Goal: Transaction & Acquisition: Subscribe to service/newsletter

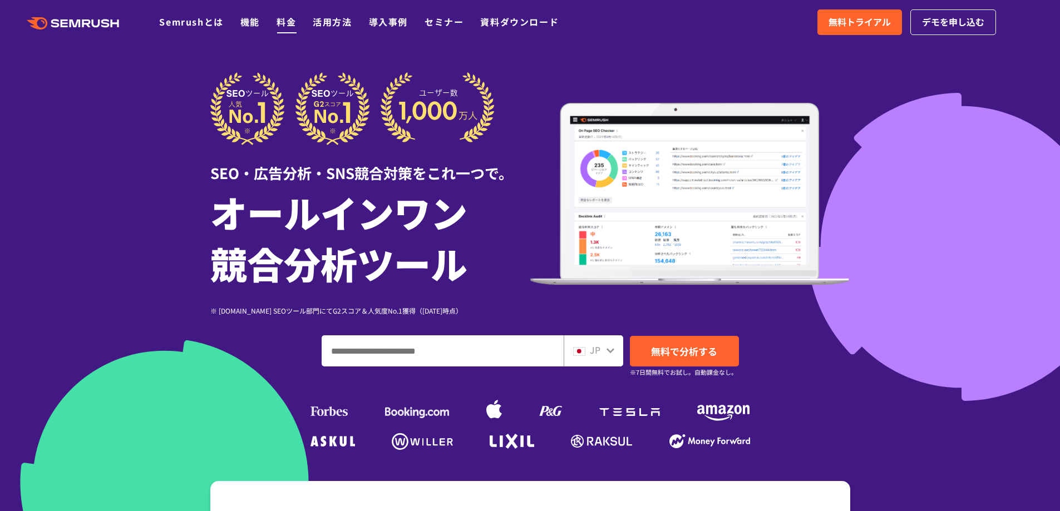
click at [281, 22] on link "料金" at bounding box center [285, 21] width 19 height 13
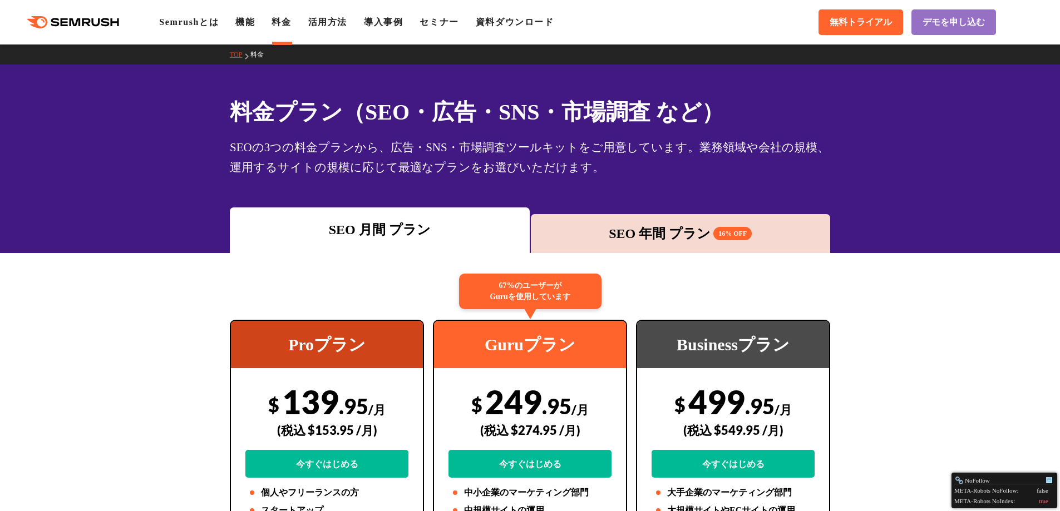
click at [691, 243] on div "SEO 年間 プラン 16% OFF" at bounding box center [680, 234] width 289 height 20
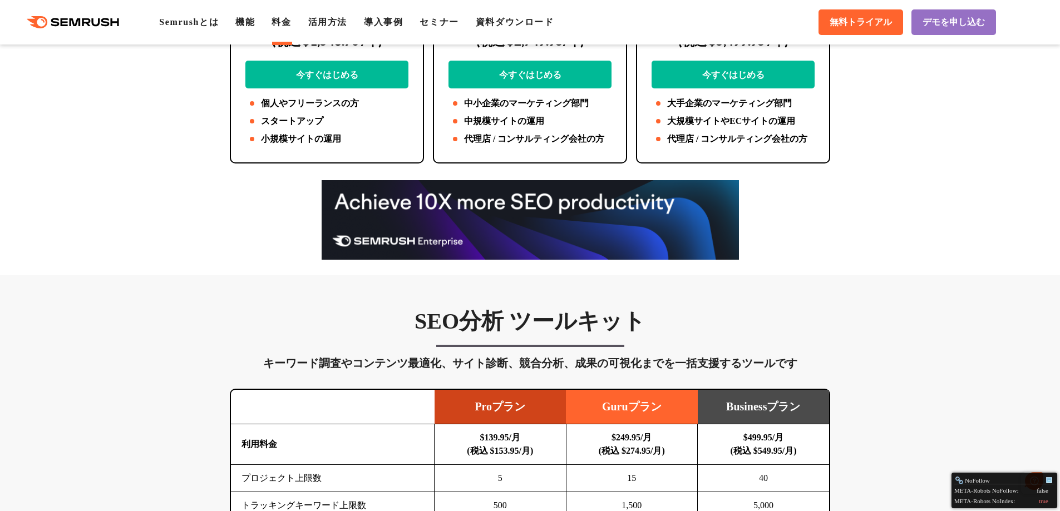
scroll to position [167, 0]
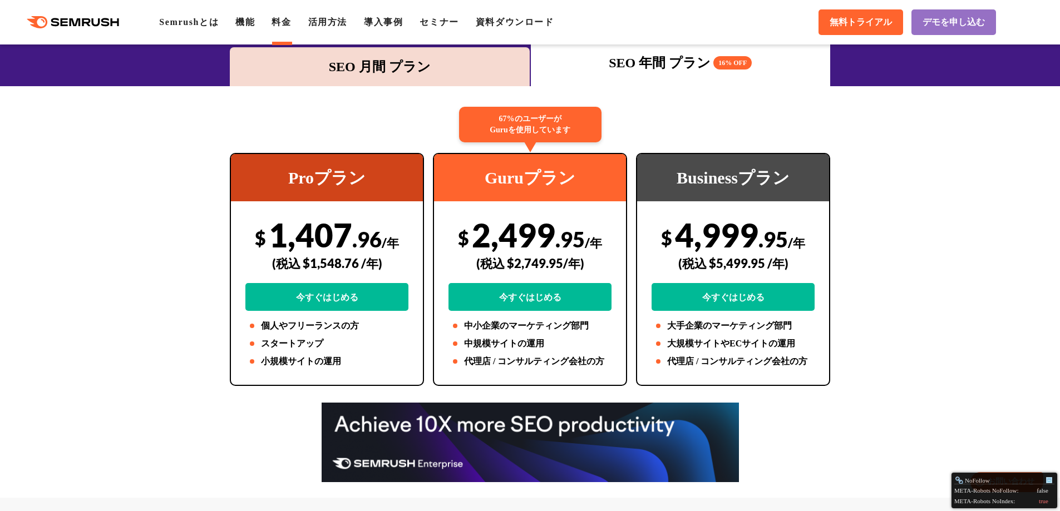
click at [394, 63] on div "SEO 月間 プラン" at bounding box center [379, 67] width 289 height 20
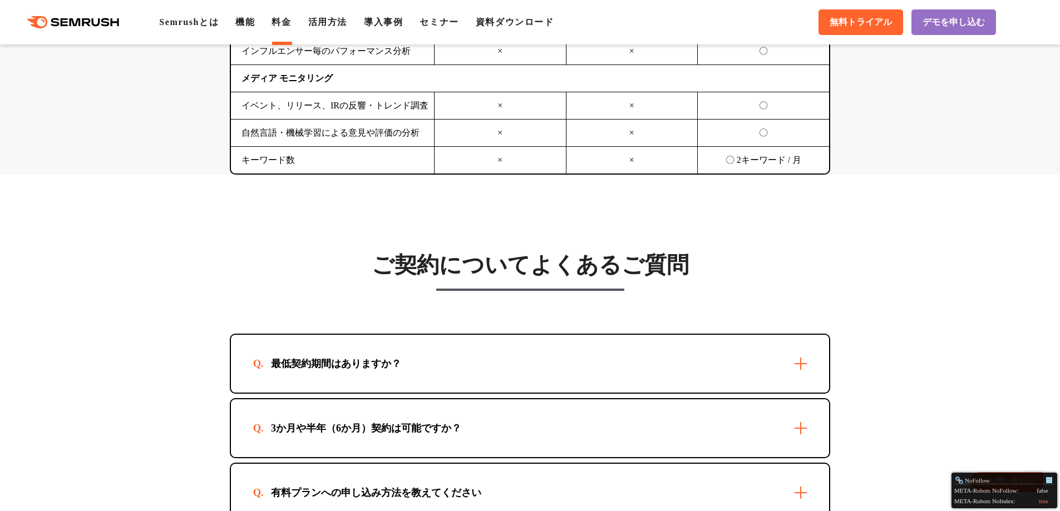
scroll to position [3059, 0]
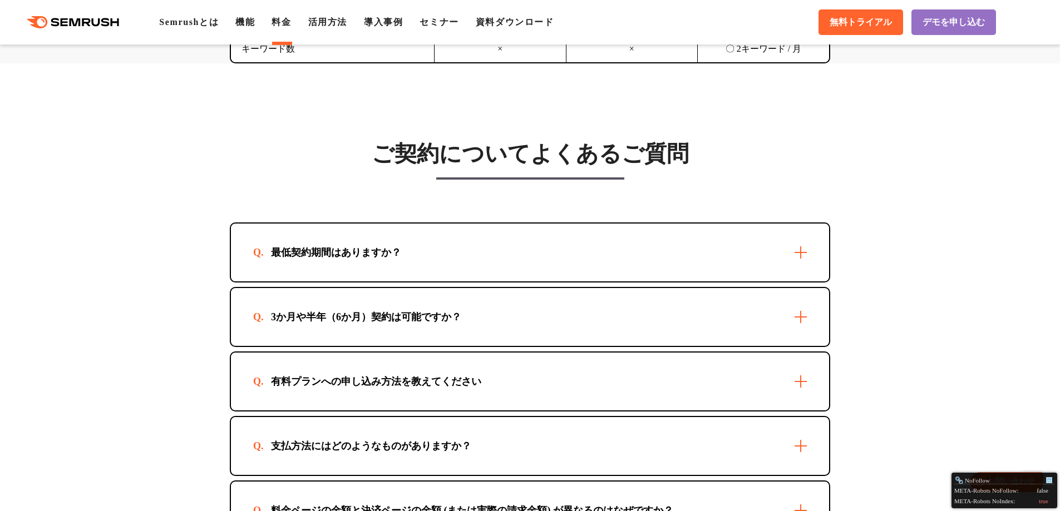
click at [504, 270] on div "最低契約期間はありますか？" at bounding box center [530, 253] width 598 height 58
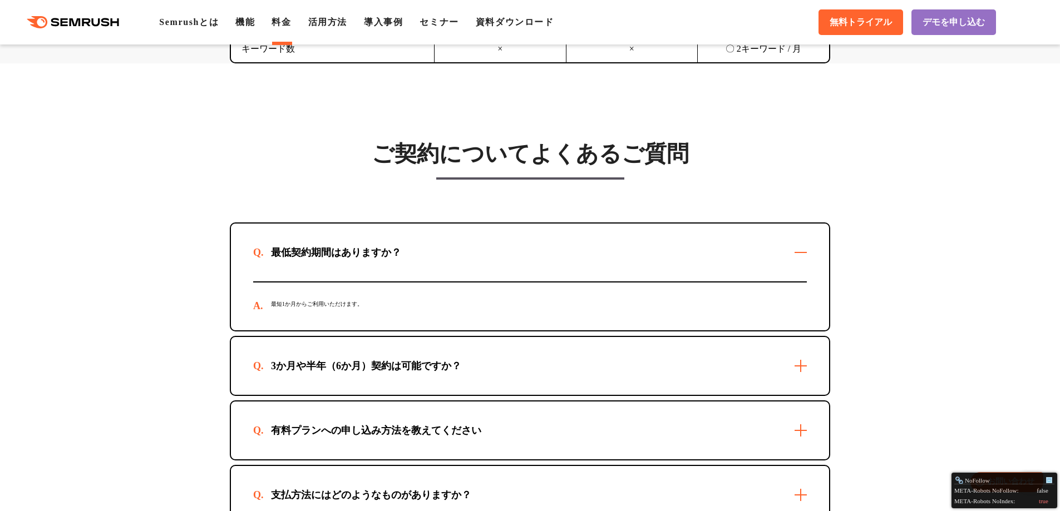
click at [516, 372] on div "3か月や半年（6か月）契約は可能ですか？" at bounding box center [530, 366] width 598 height 58
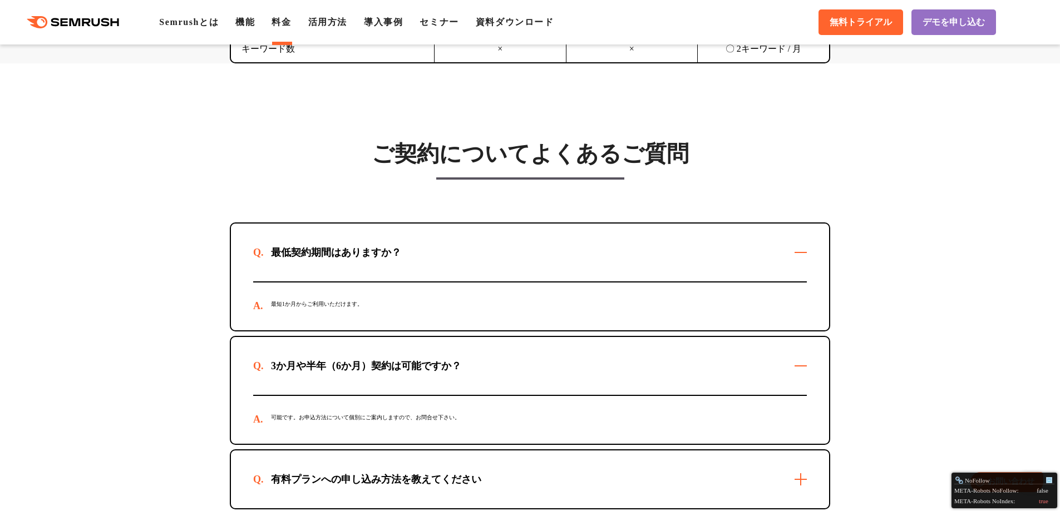
scroll to position [3170, 0]
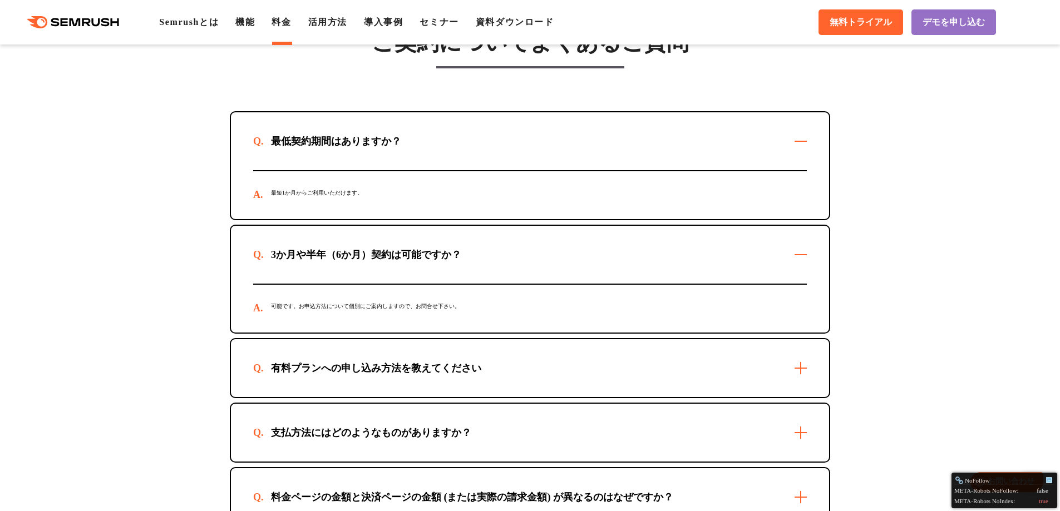
click at [516, 372] on div "有料プランへの申し込み方法を教えてください" at bounding box center [530, 368] width 598 height 58
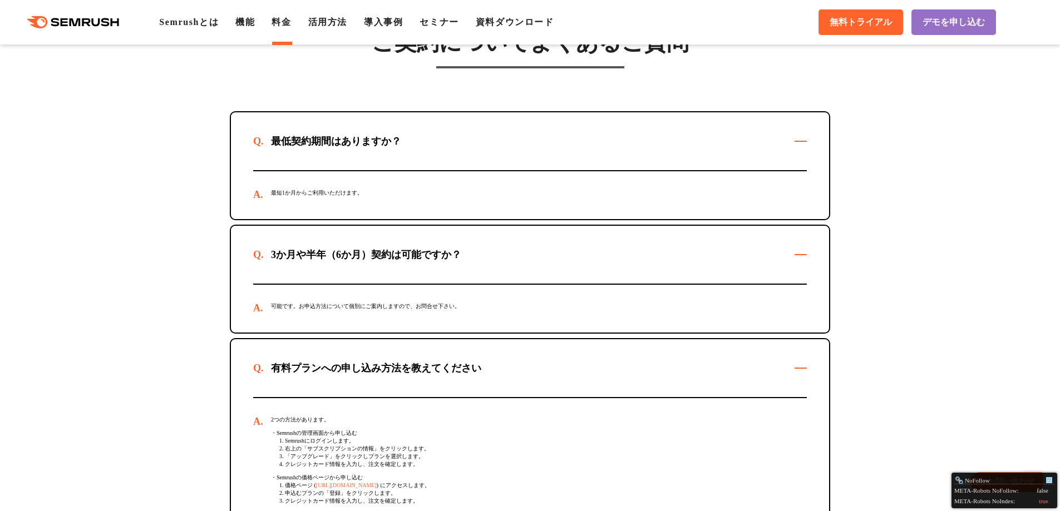
scroll to position [3282, 0]
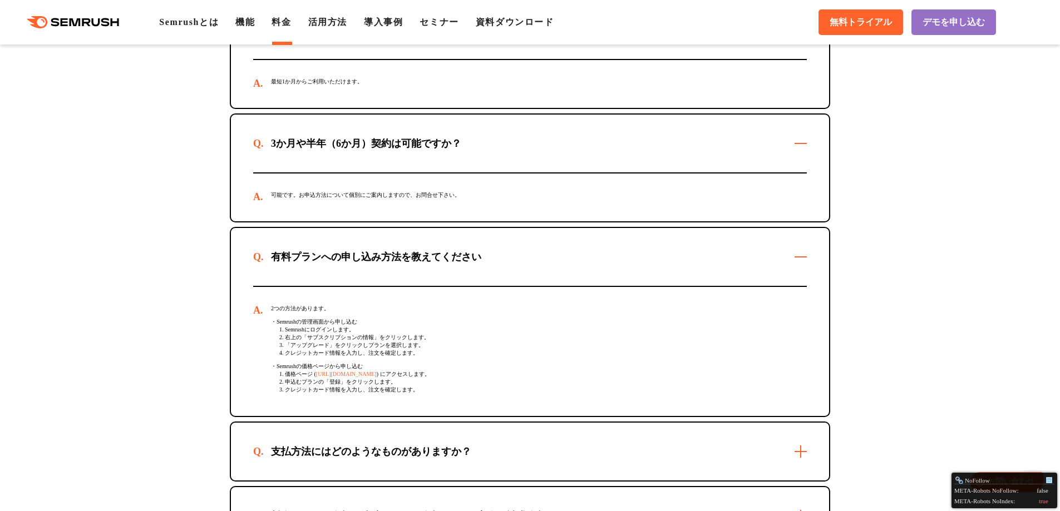
click at [377, 377] on link "[URL][DOMAIN_NAME]" at bounding box center [346, 374] width 61 height 6
click at [849, 27] on span "無料トライアル" at bounding box center [860, 23] width 62 height 12
click at [870, 23] on span "無料トライアル" at bounding box center [860, 23] width 62 height 12
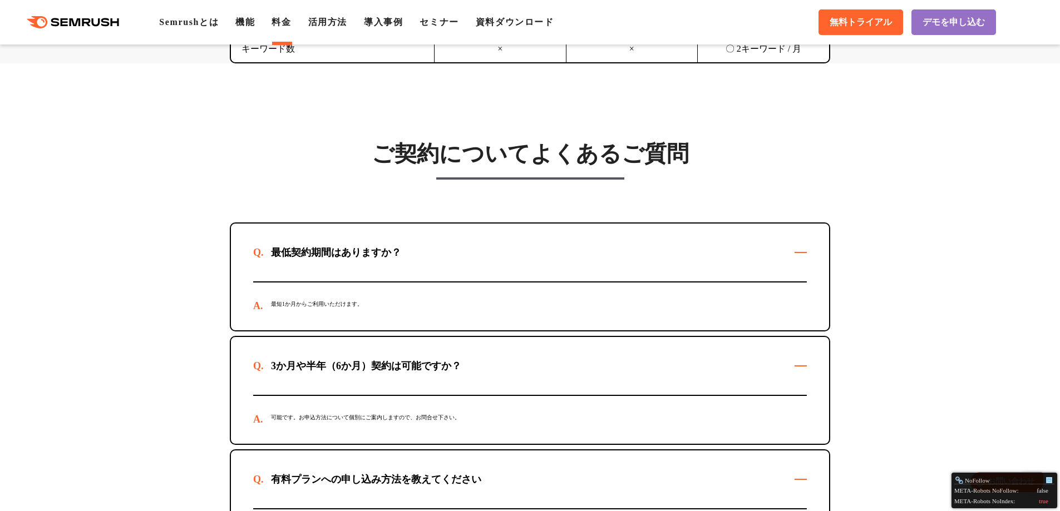
scroll to position [2892, 0]
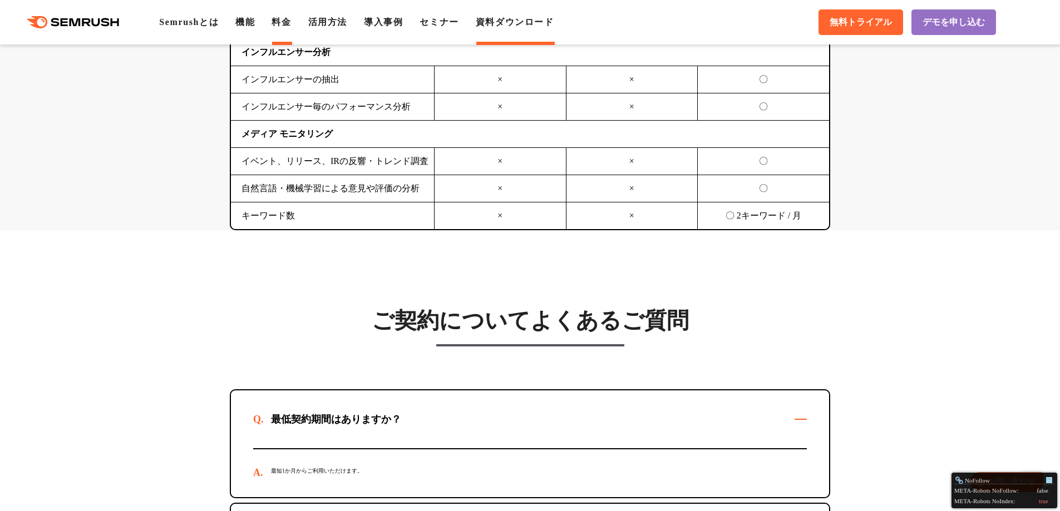
click at [535, 25] on link "資料ダウンロード" at bounding box center [515, 21] width 78 height 9
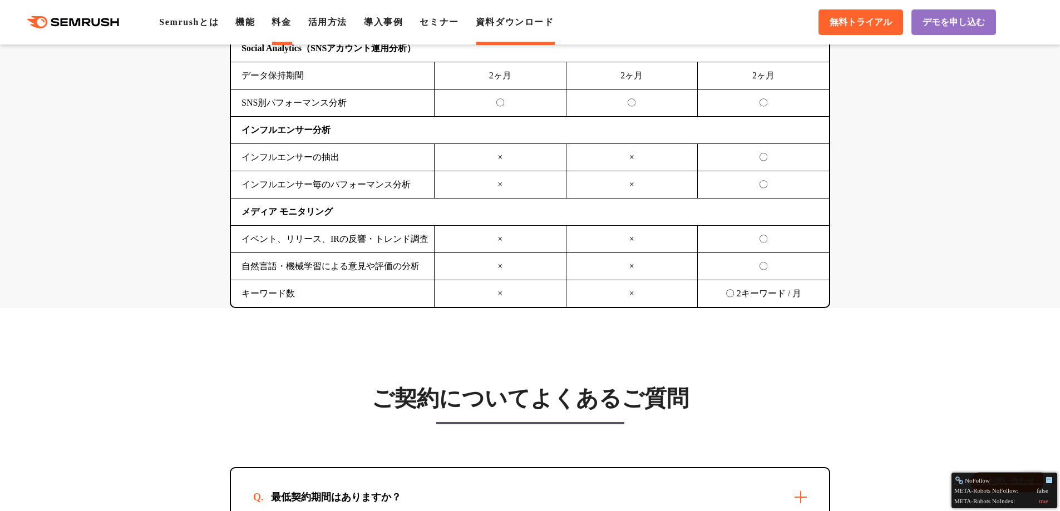
click at [552, 22] on link "資料ダウンロード" at bounding box center [515, 21] width 78 height 9
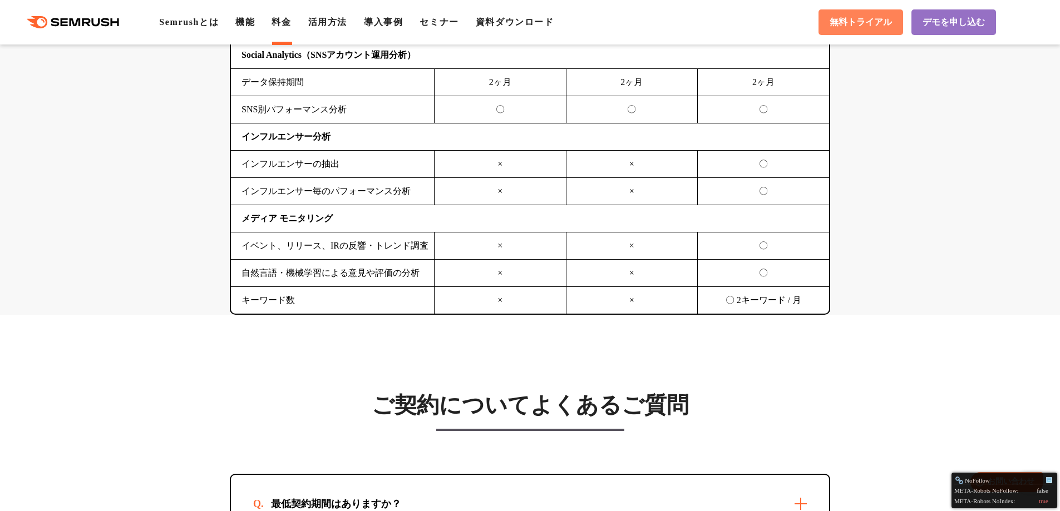
click at [848, 17] on span "無料トライアル" at bounding box center [860, 23] width 62 height 12
click at [962, 19] on span "デモを申し込む" at bounding box center [953, 23] width 62 height 12
